Goal: Find specific page/section: Find specific page/section

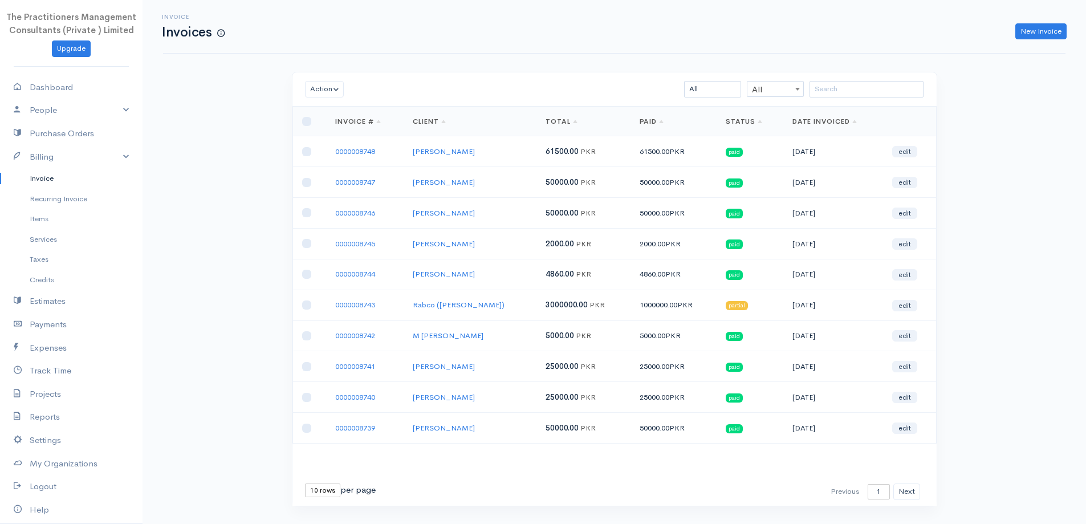
click at [860, 90] on input "search" at bounding box center [867, 89] width 114 height 17
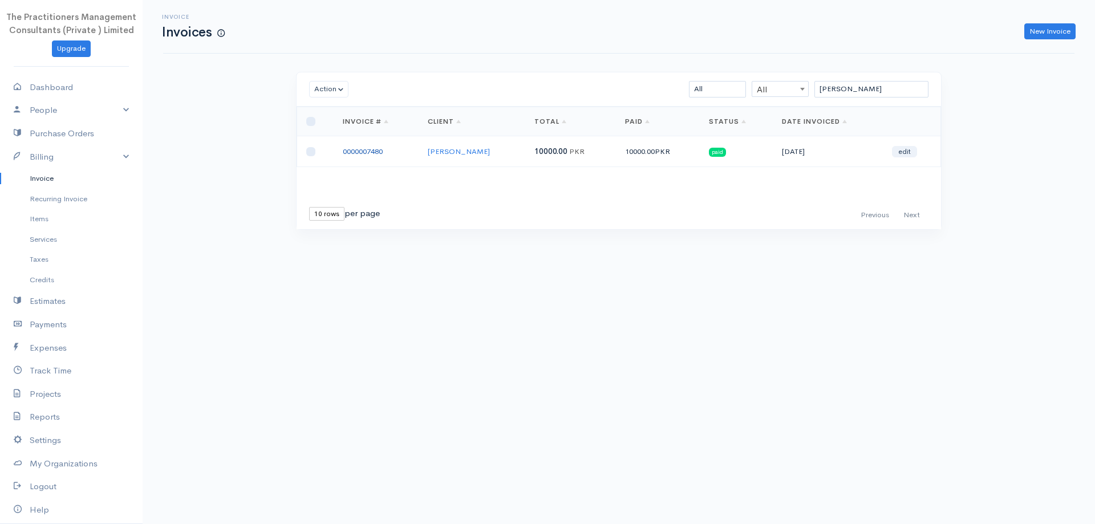
type input "[PERSON_NAME]"
click at [352, 149] on link "0000007480" at bounding box center [363, 152] width 40 height 10
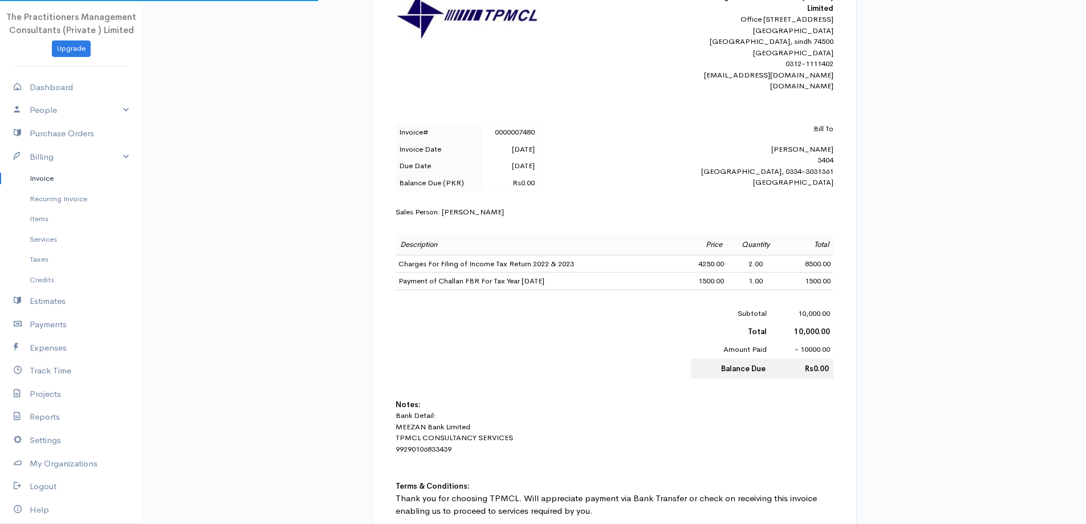
scroll to position [285, 0]
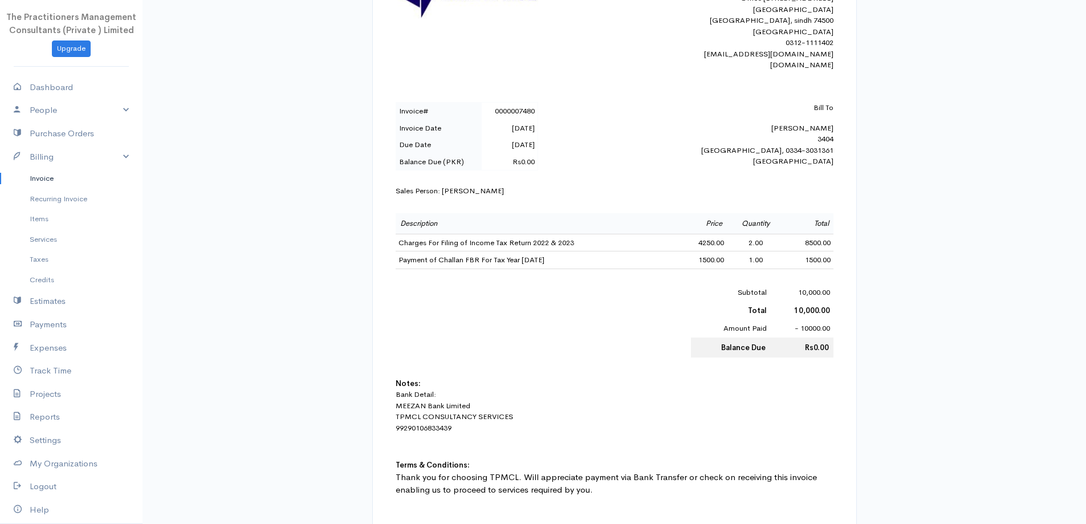
click at [59, 177] on link "Invoice" at bounding box center [71, 178] width 143 height 21
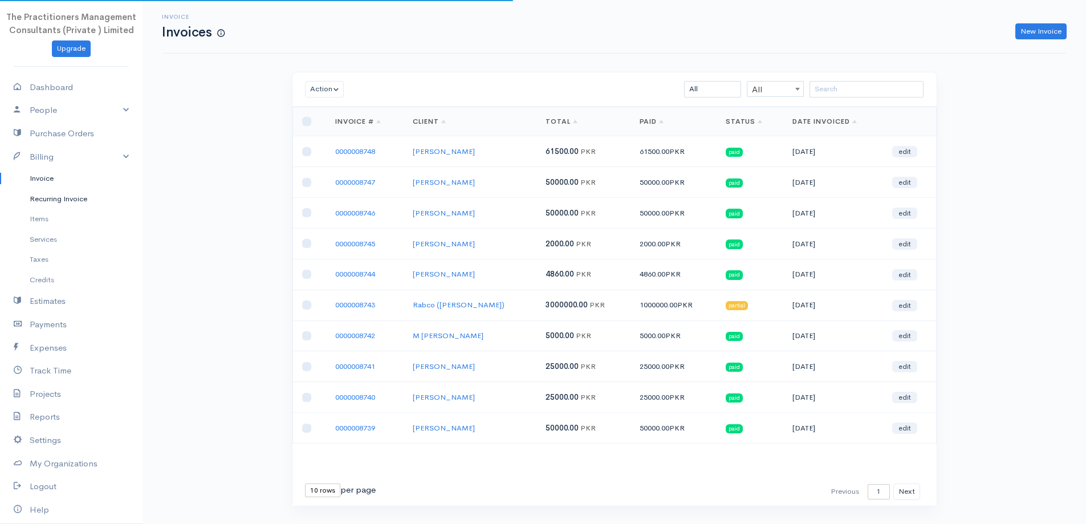
click at [56, 190] on link "Recurring Invoice" at bounding box center [71, 199] width 143 height 21
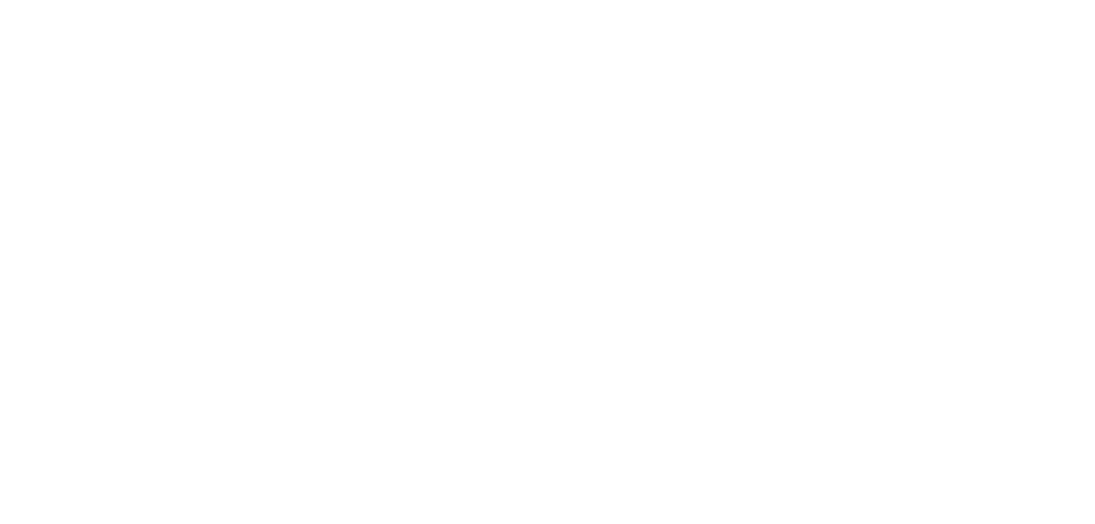
click at [0, 0] on body "CloudBooks Upgrade Dashboard People Clients Vendors Staff Users Purchase Orders…" at bounding box center [0, 0] width 0 height 0
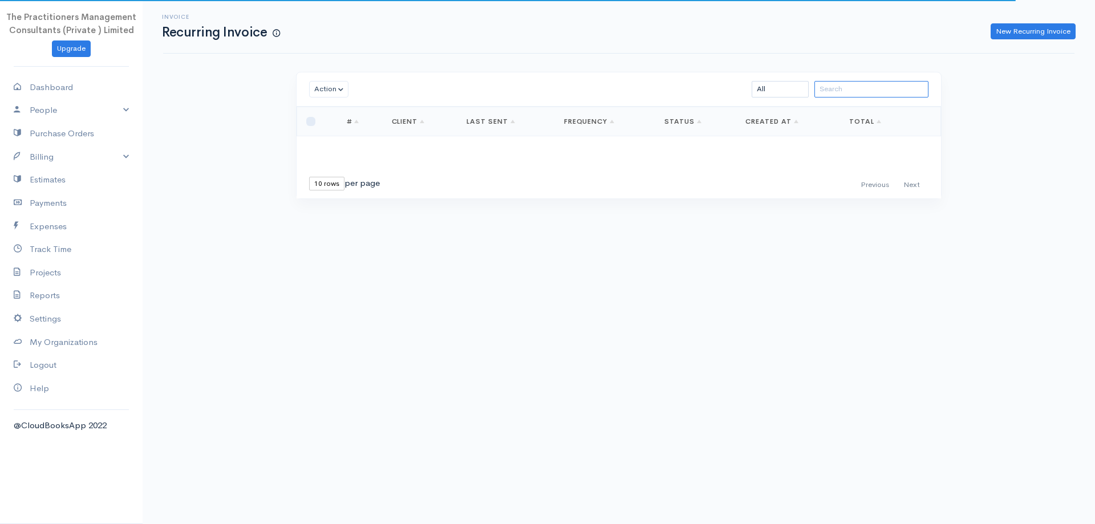
click at [852, 86] on input "search" at bounding box center [871, 89] width 114 height 17
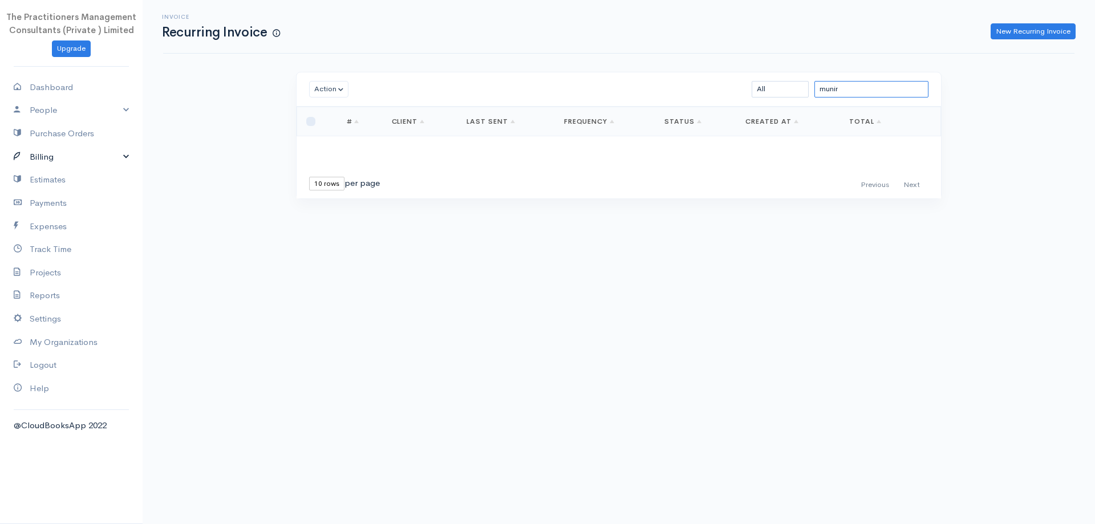
type input "munir"
click at [50, 157] on link "Billing" at bounding box center [71, 156] width 143 height 23
click at [36, 180] on link "Invoice" at bounding box center [71, 178] width 143 height 21
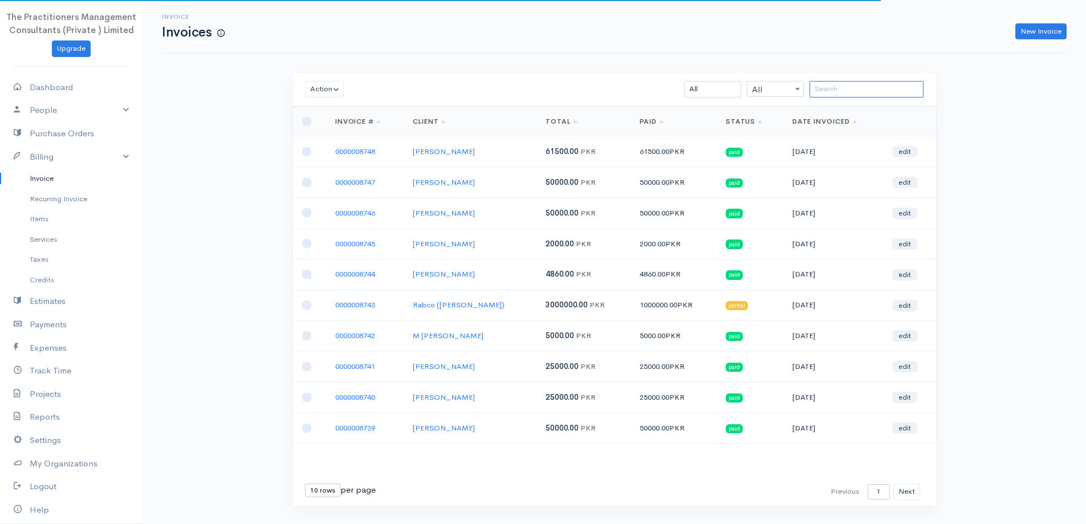
click at [828, 90] on input "search" at bounding box center [867, 89] width 114 height 17
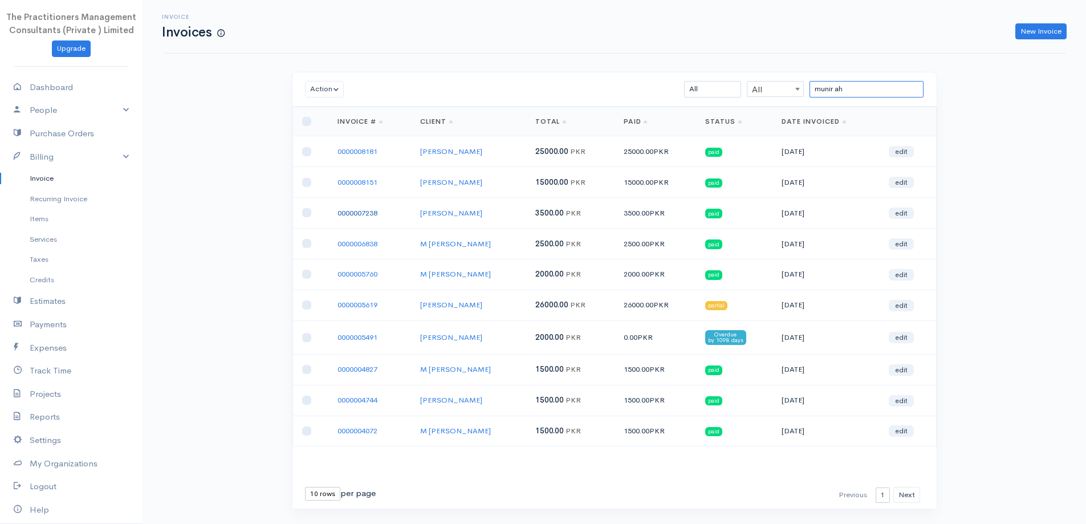
type input "munir ah"
click at [359, 216] on link "0000007238" at bounding box center [358, 213] width 40 height 10
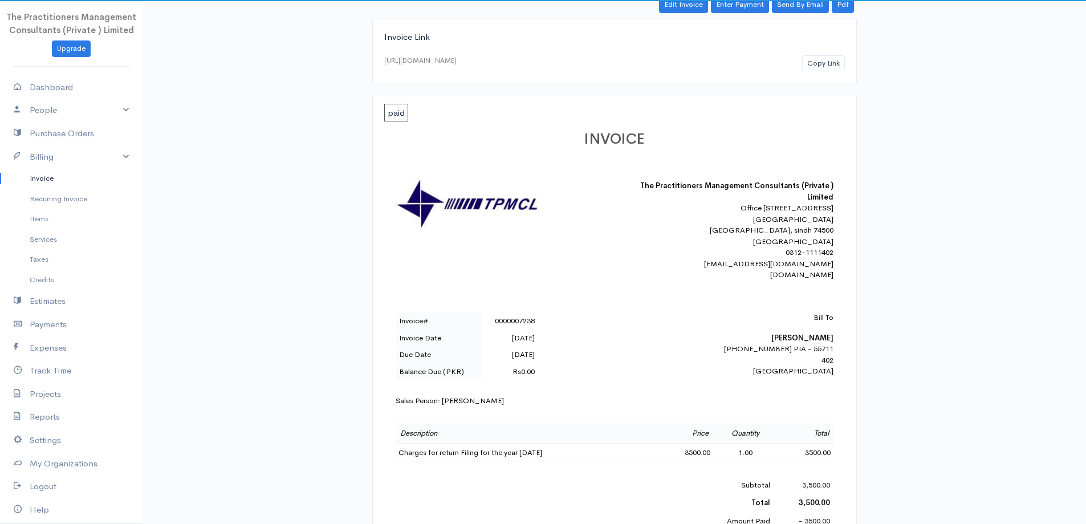
scroll to position [228, 0]
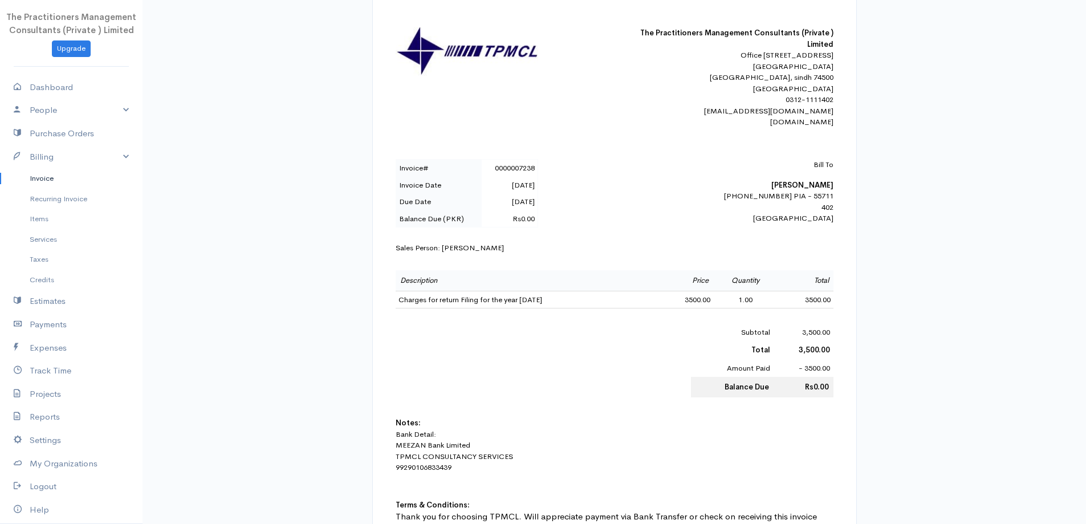
click at [835, 194] on div "INVOICE The Practitioners Management Consultants (Private ) Limited Office [STR…" at bounding box center [614, 262] width 461 height 590
click at [835, 194] on div "INVOICE The Practitioners Management Consultants (Private ) Limited Office No. …" at bounding box center [614, 262] width 461 height 590
click at [826, 190] on b "Munir Ahmed" at bounding box center [802, 185] width 62 height 10
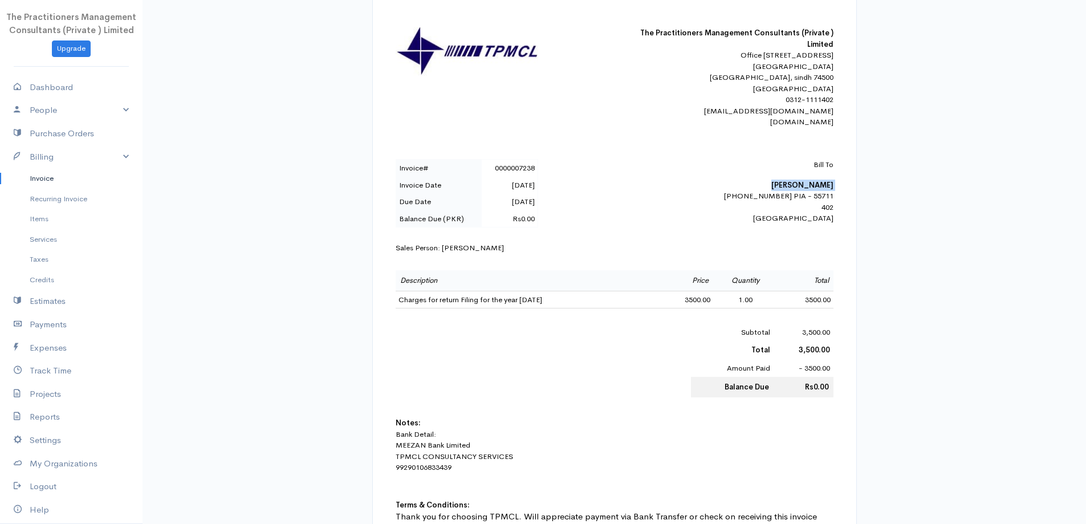
click at [827, 190] on b "Munir Ahmed" at bounding box center [802, 185] width 62 height 10
copy b "Munir Ahmed"
click at [35, 173] on link "Invoice" at bounding box center [71, 178] width 143 height 21
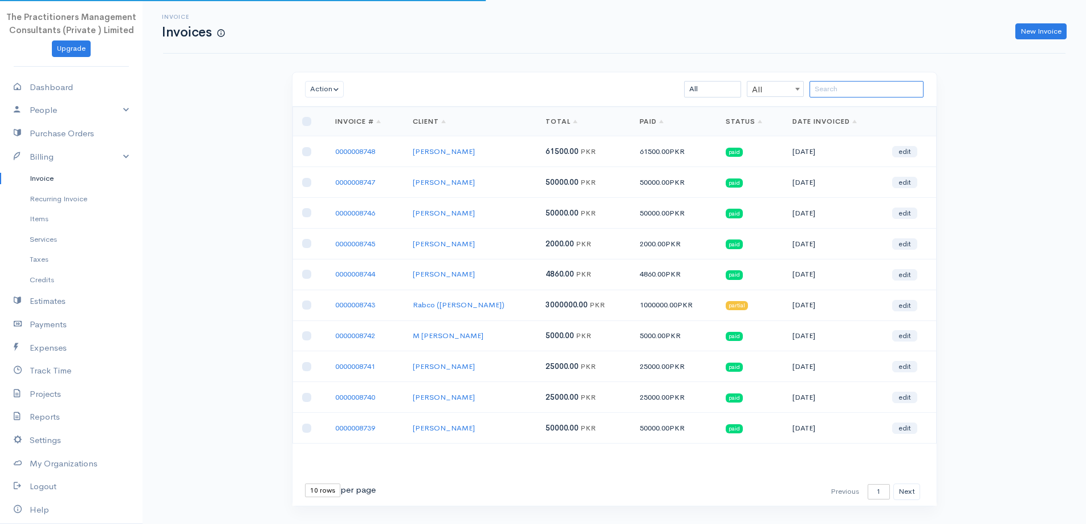
click at [846, 92] on input "search" at bounding box center [867, 89] width 114 height 17
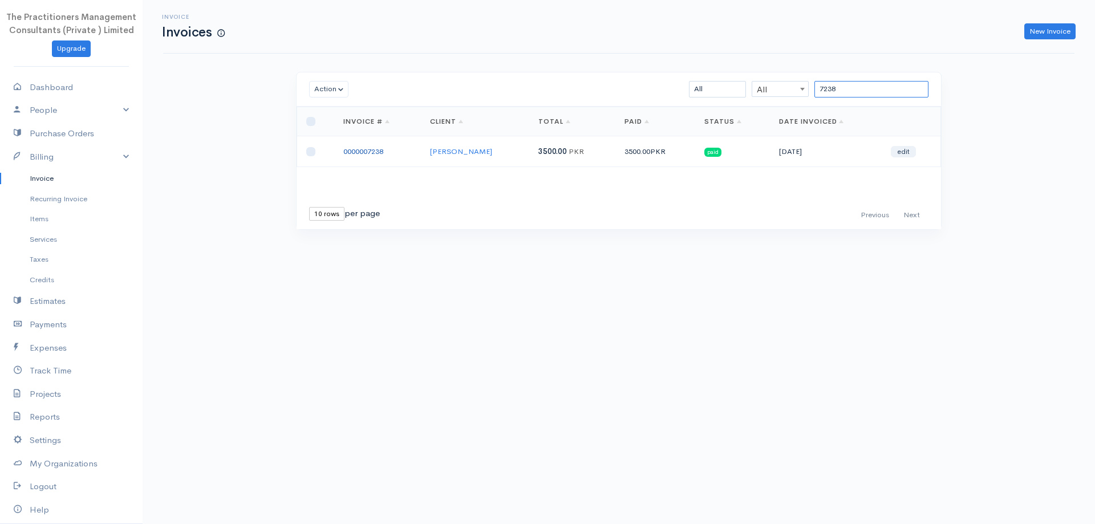
type input "7238"
click at [379, 153] on link "0000007238" at bounding box center [363, 152] width 40 height 10
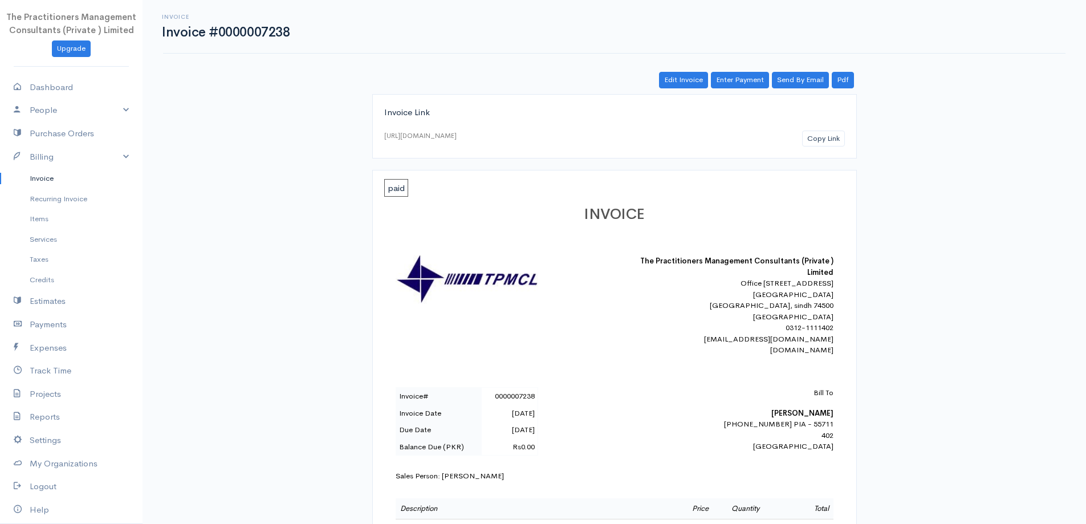
click at [60, 176] on link "Invoice" at bounding box center [71, 178] width 143 height 21
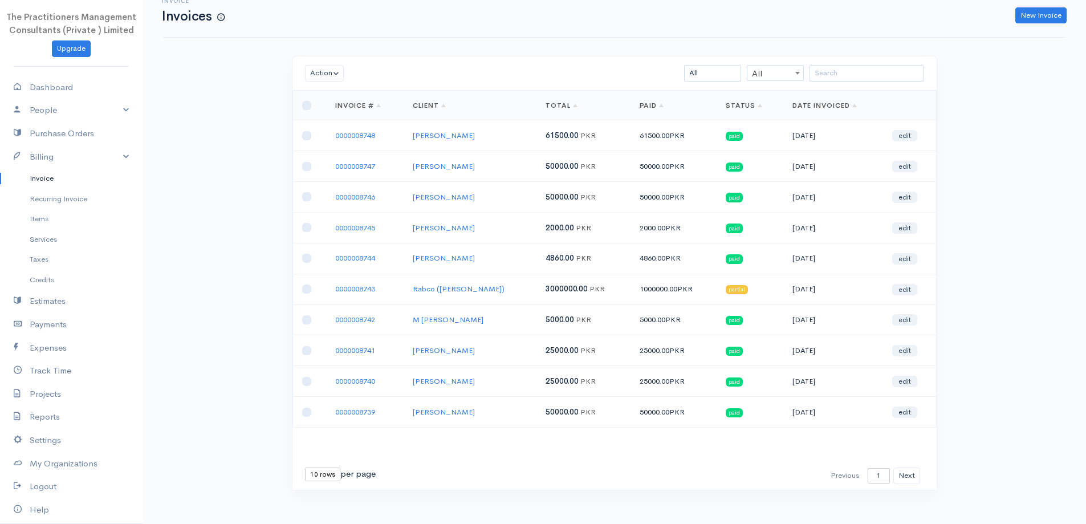
scroll to position [25, 0]
